Goal: Task Accomplishment & Management: Manage account settings

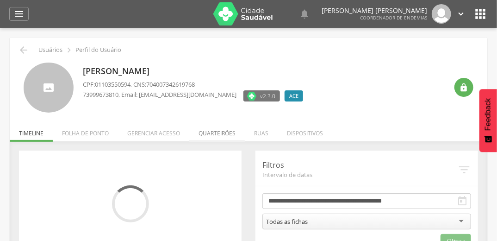
click at [218, 127] on li "Quarteirões" at bounding box center [217, 131] width 56 height 22
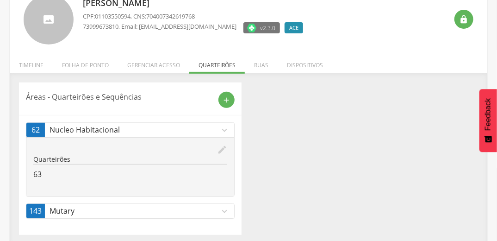
scroll to position [71, 0]
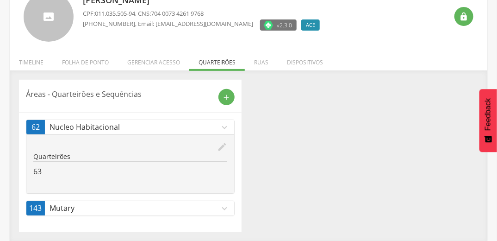
click at [223, 204] on icon "expand_more" at bounding box center [224, 208] width 10 height 10
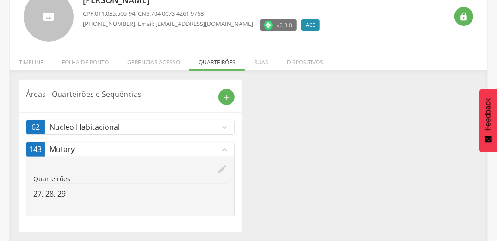
click at [215, 168] on div "edit" at bounding box center [130, 169] width 194 height 10
click at [225, 168] on icon "edit" at bounding box center [222, 169] width 10 height 10
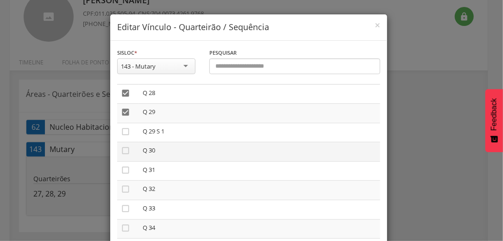
scroll to position [481, 0]
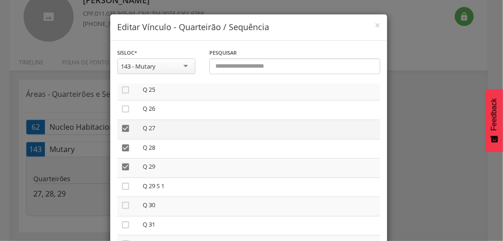
click at [126, 129] on icon "" at bounding box center [125, 128] width 9 height 9
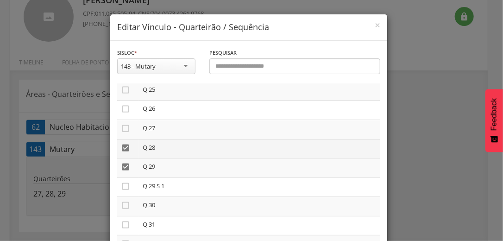
click at [122, 147] on icon "" at bounding box center [125, 147] width 9 height 9
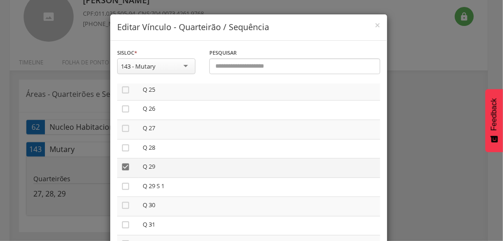
click at [124, 167] on icon "" at bounding box center [125, 166] width 9 height 9
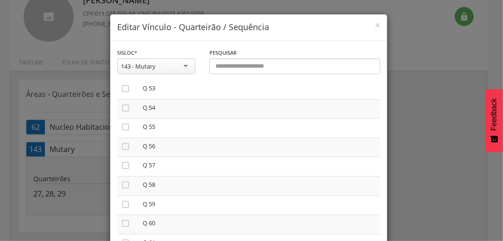
scroll to position [1037, 0]
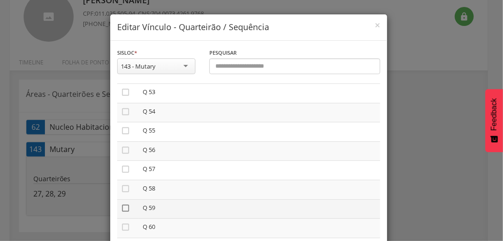
click at [122, 211] on icon "" at bounding box center [125, 207] width 9 height 9
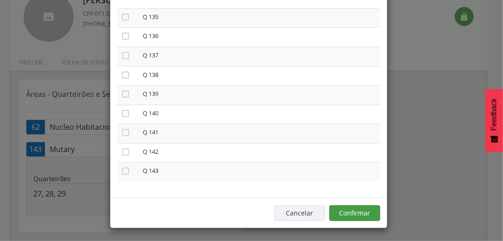
scroll to position [78, 0]
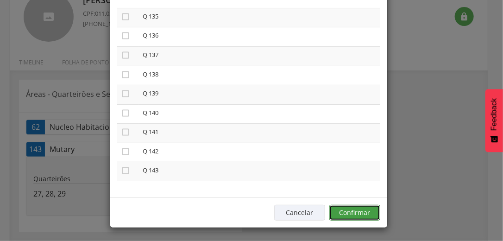
click at [342, 211] on button "Confirmar" at bounding box center [354, 213] width 51 height 16
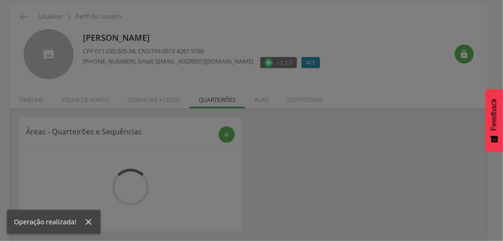
scroll to position [33, 0]
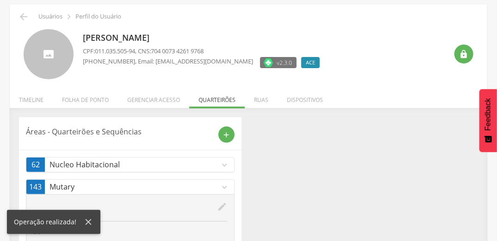
click at [226, 168] on icon "expand_more" at bounding box center [224, 165] width 10 height 10
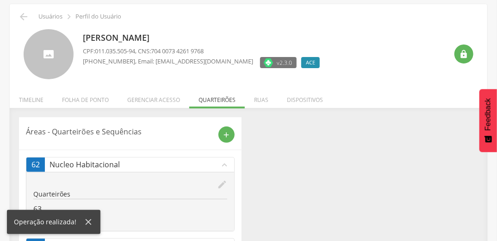
click at [222, 183] on icon "edit" at bounding box center [222, 184] width 10 height 10
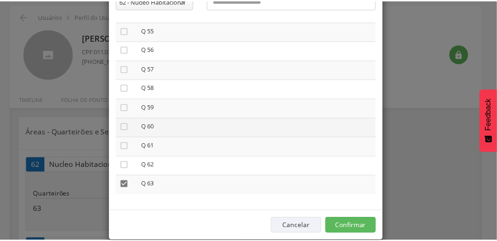
scroll to position [78, 0]
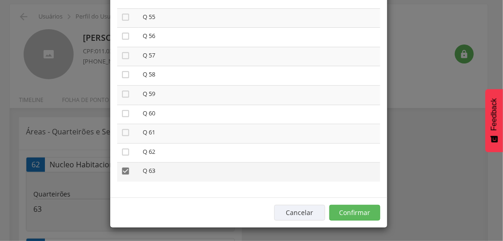
click at [121, 168] on icon "" at bounding box center [125, 170] width 9 height 9
click at [370, 207] on button "Confirmar" at bounding box center [354, 213] width 51 height 16
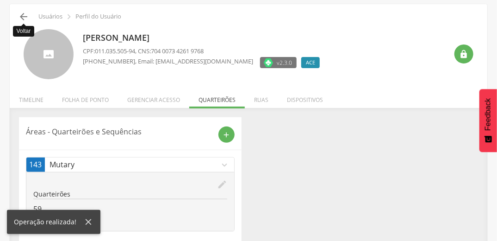
click at [25, 16] on icon "" at bounding box center [23, 16] width 11 height 11
